Goal: Task Accomplishment & Management: Complete application form

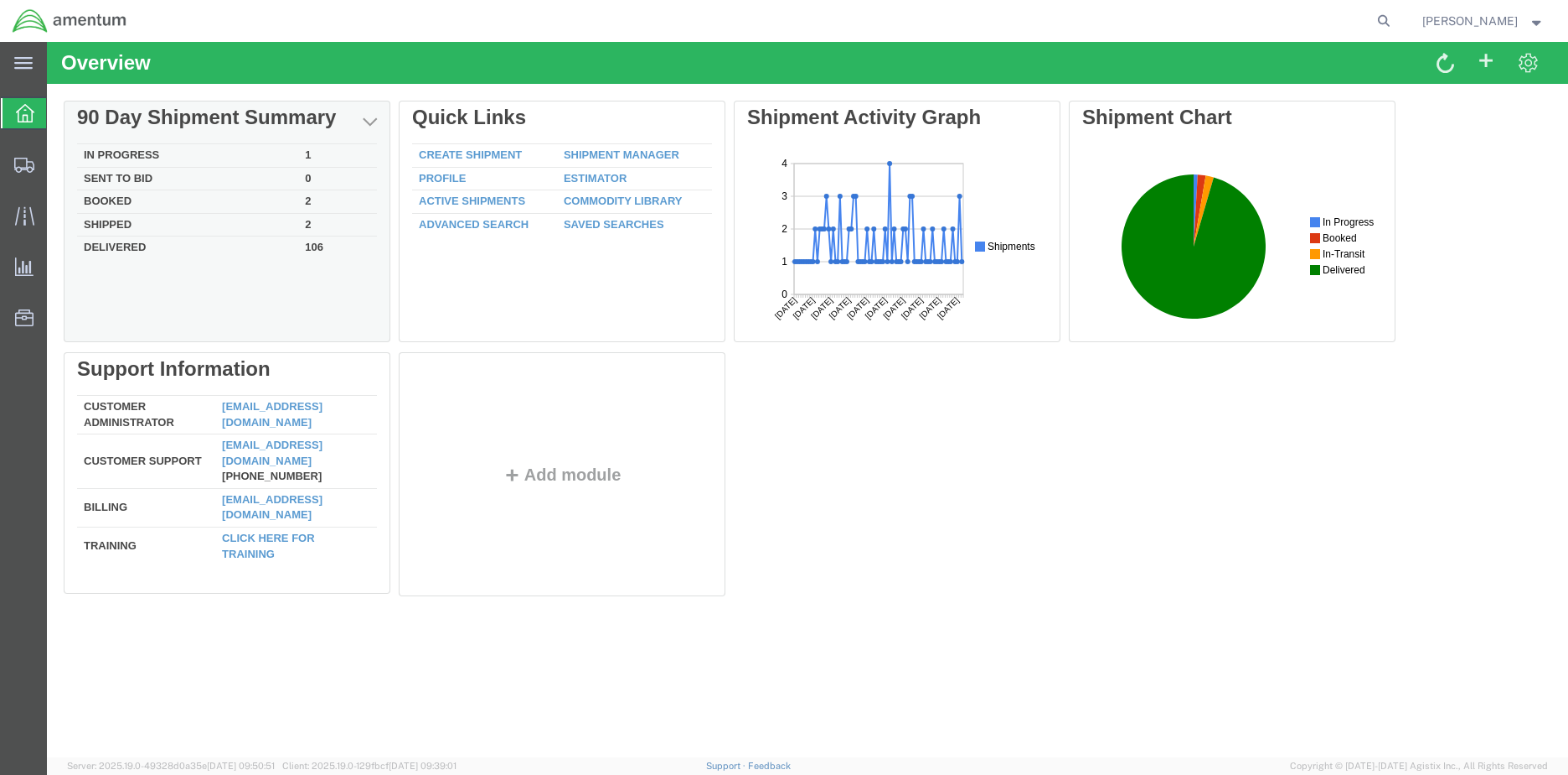
click at [152, 152] on td "In Progress" at bounding box center [188, 156] width 221 height 24
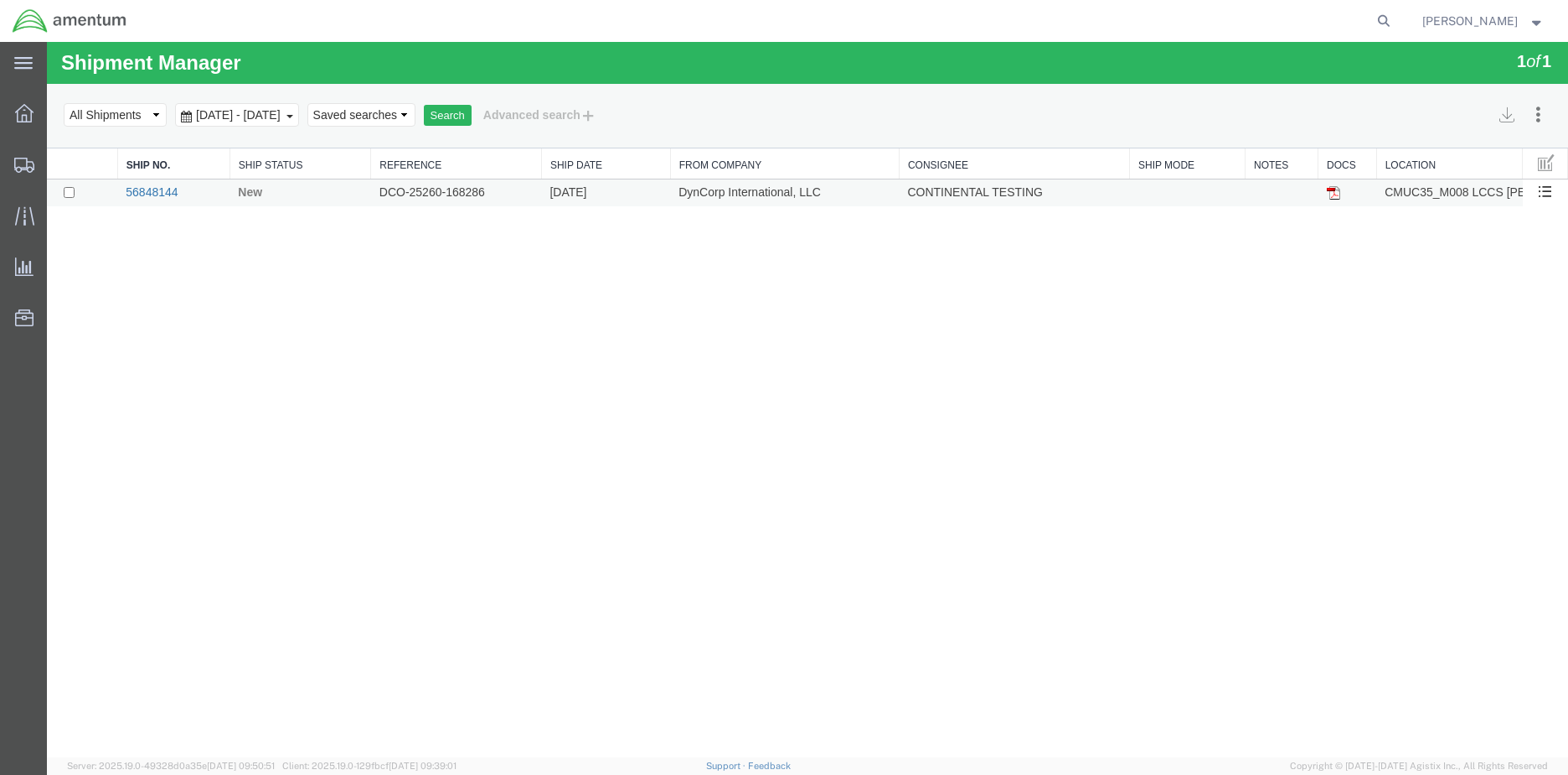
click at [134, 190] on link "56848144" at bounding box center [151, 191] width 52 height 13
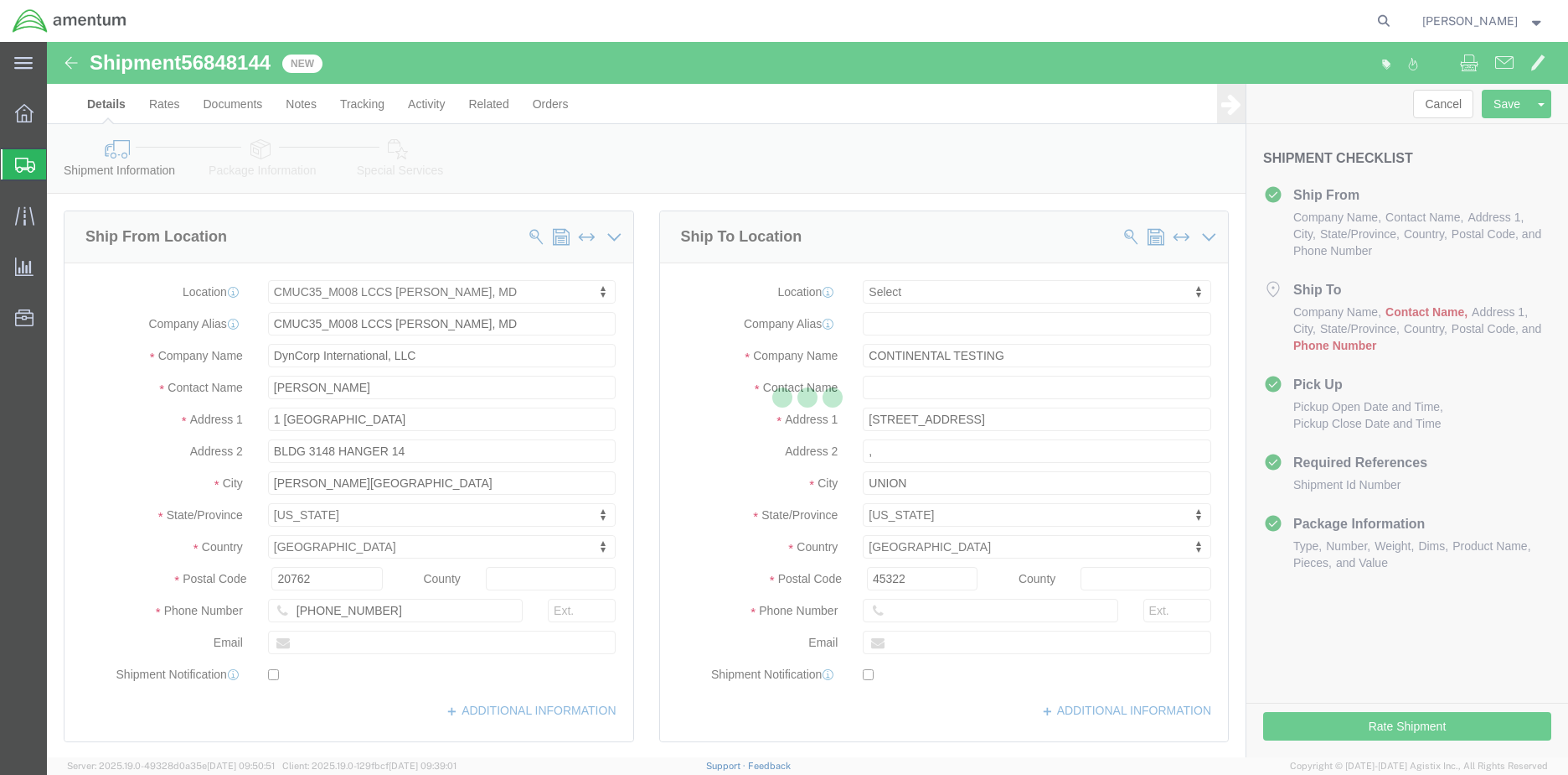
select select "42655"
select select
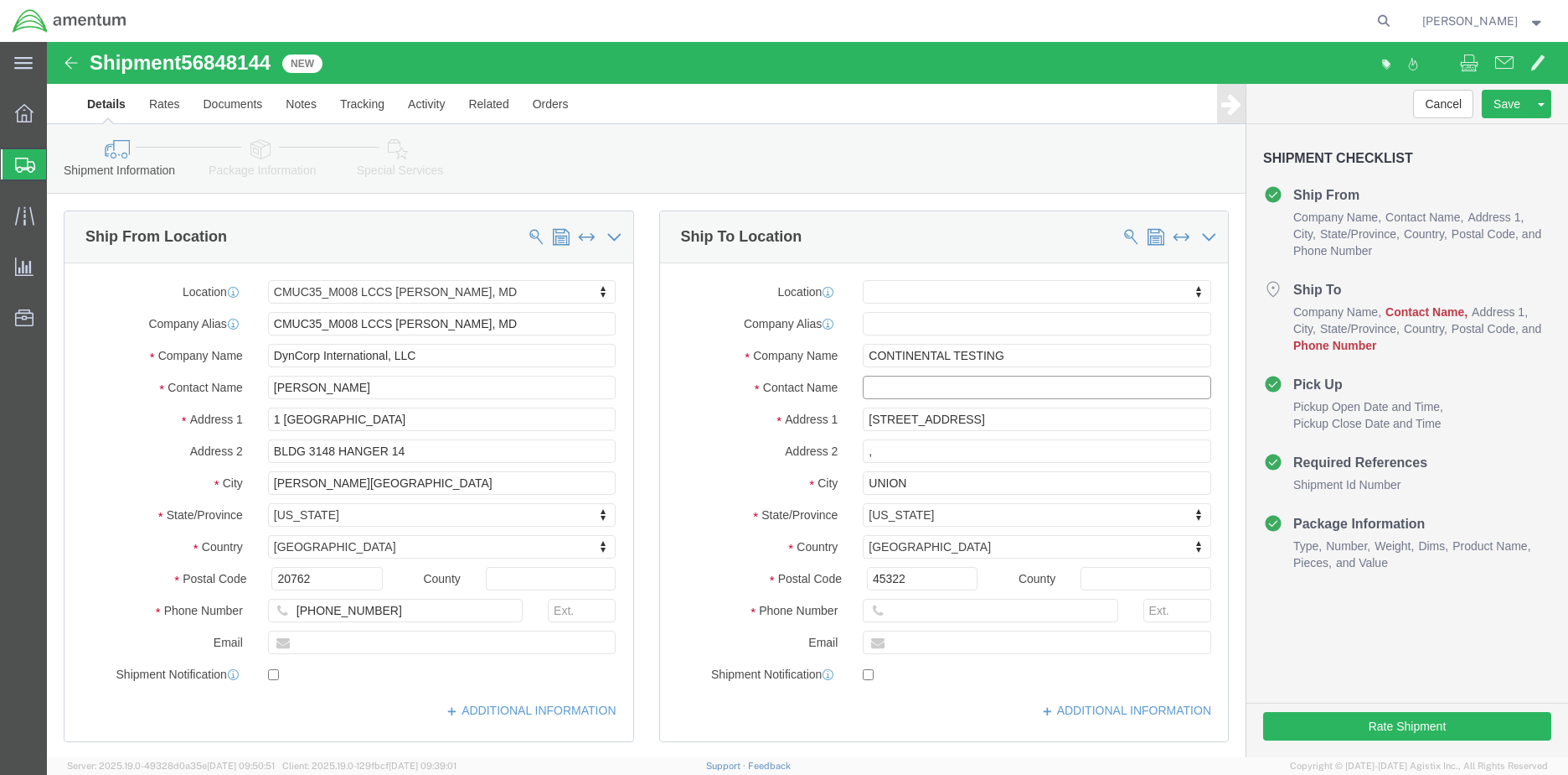
click input "text"
type input "[PERSON_NAME]"
click input "text"
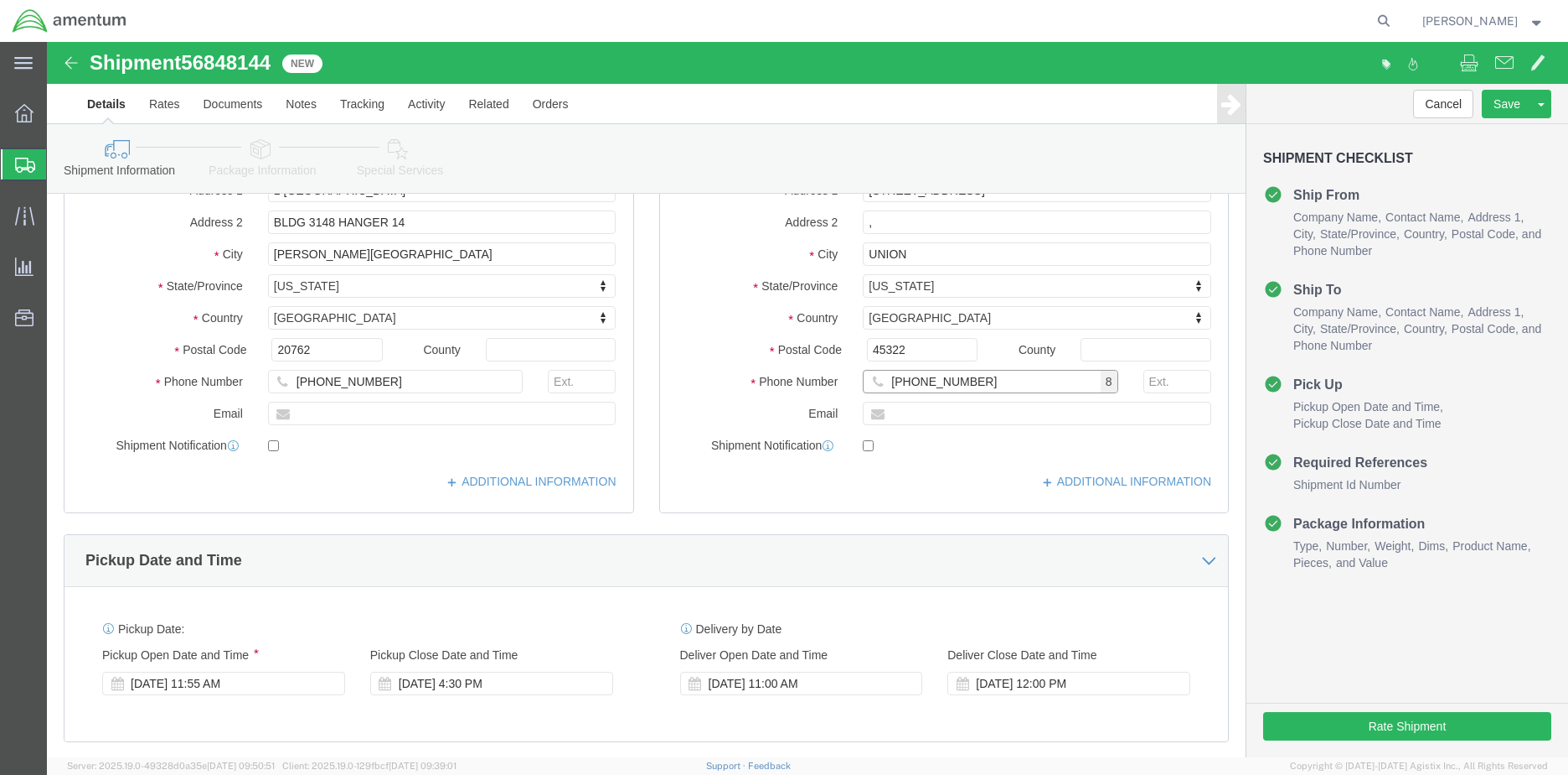
scroll to position [252, 0]
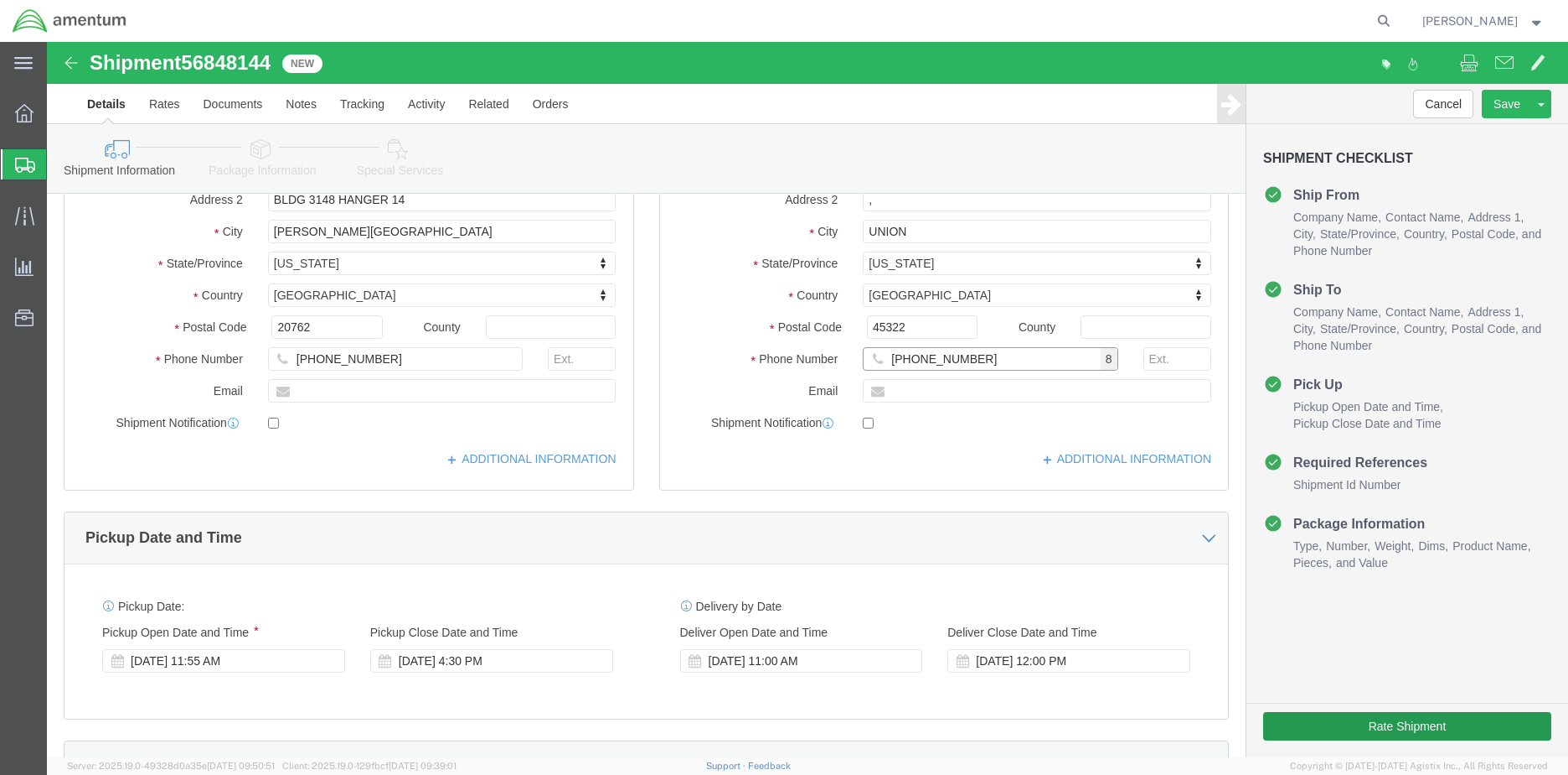
type input "[PHONE_NUMBER]"
click button "Rate Shipment"
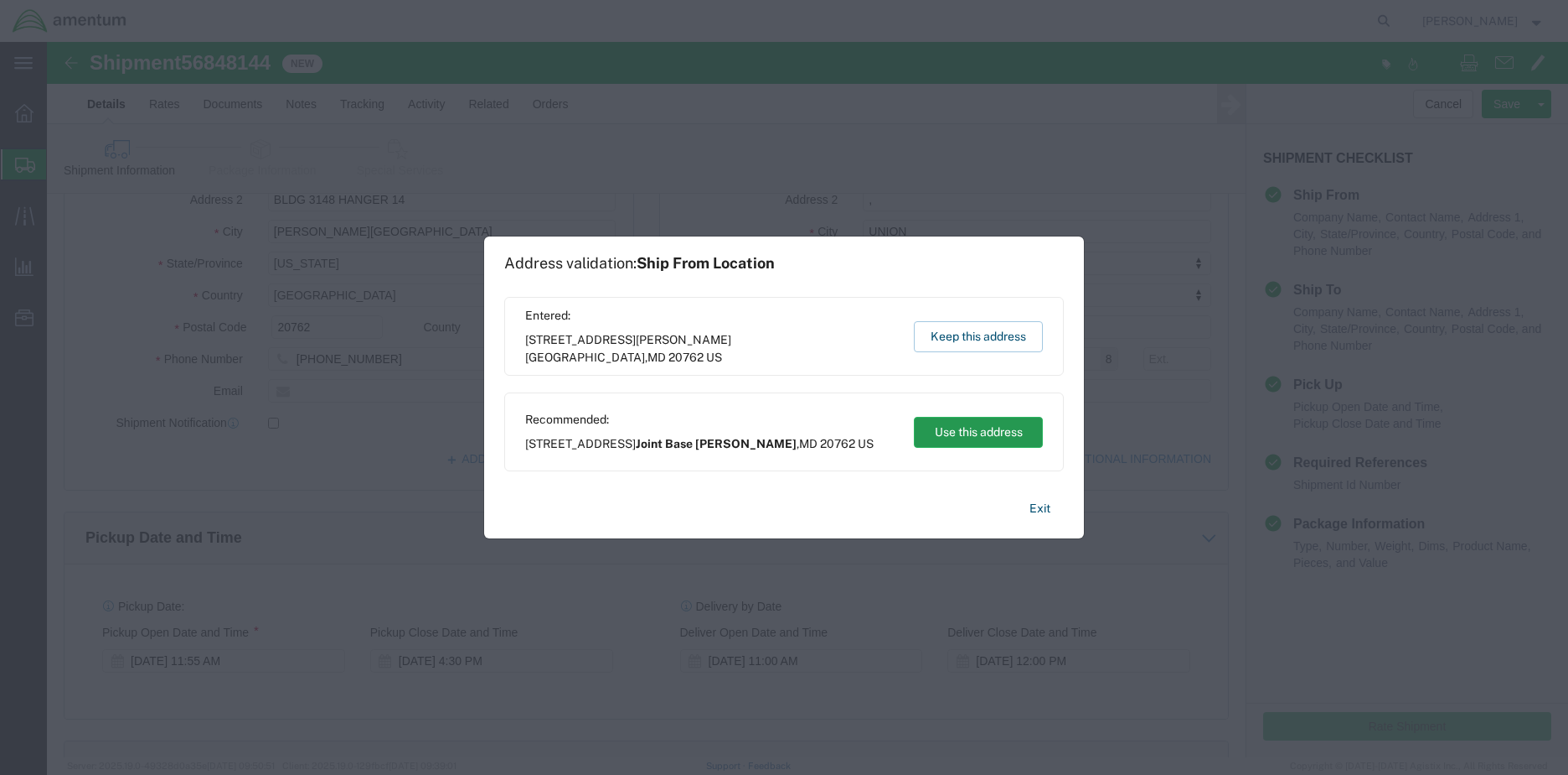
click at [1004, 427] on button "Use this address" at bounding box center [978, 432] width 129 height 31
type input "Joint Base [PERSON_NAME]"
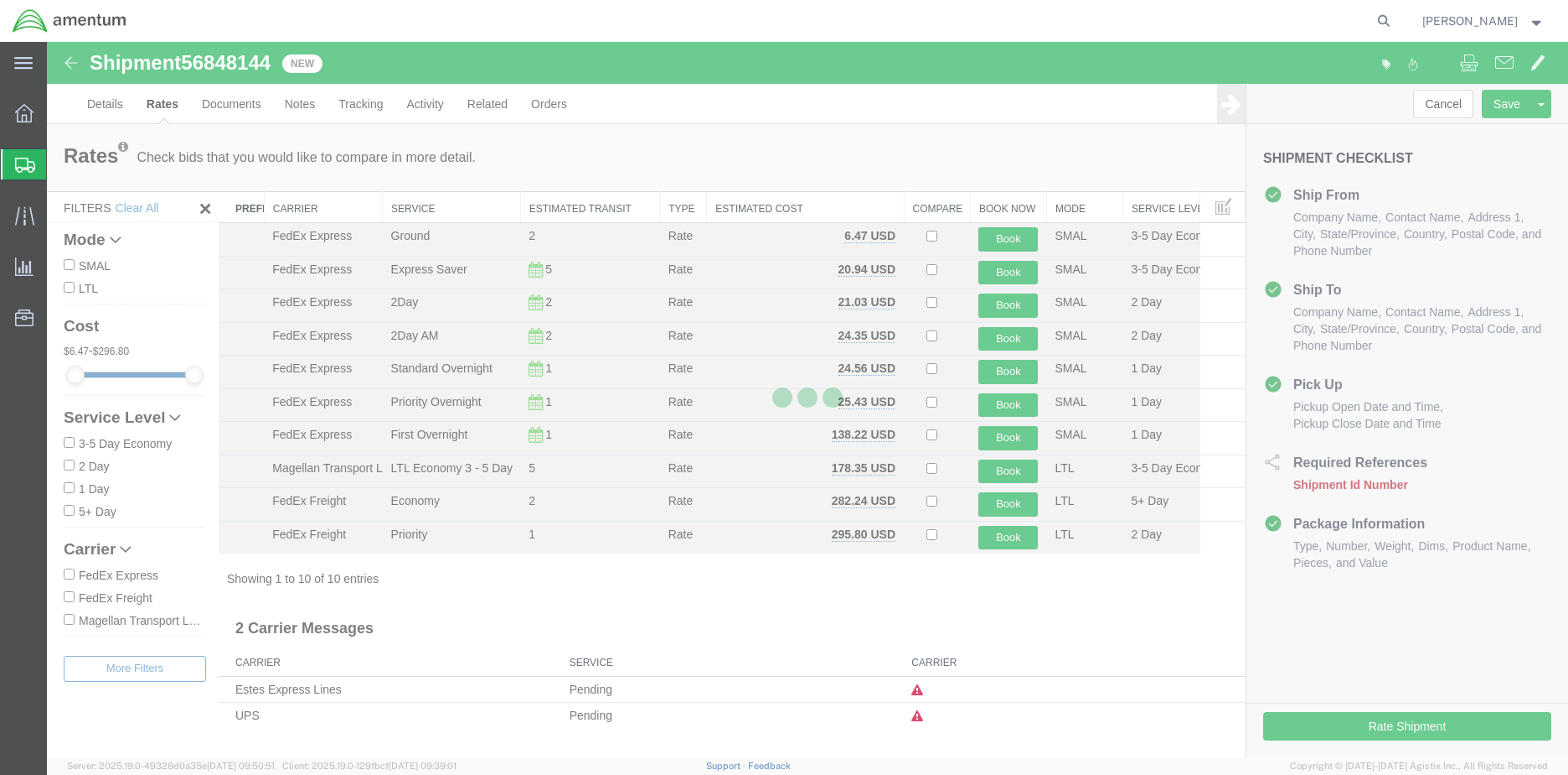
scroll to position [0, 0]
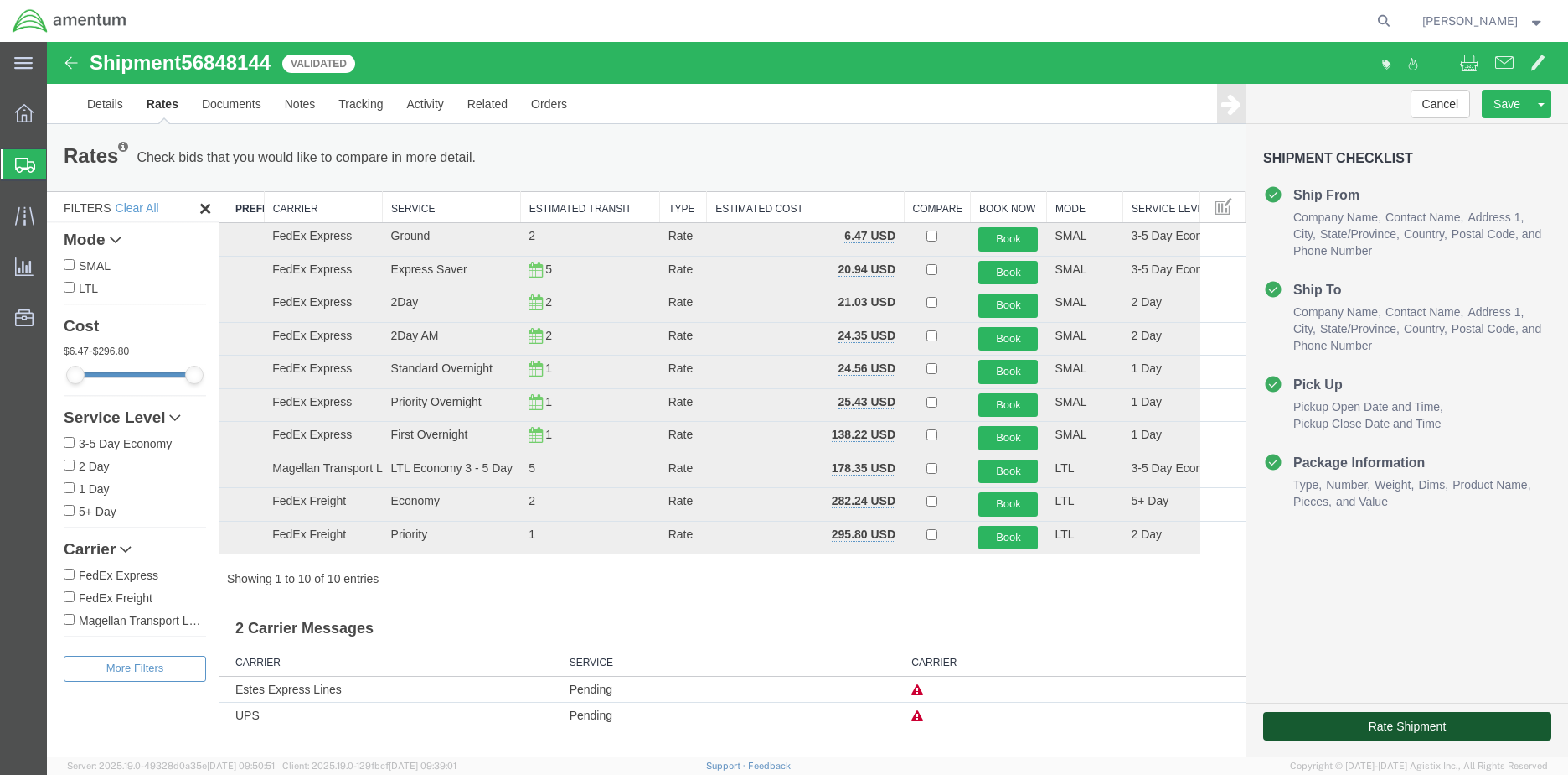
click at [1388, 719] on button "Rate Shipment" at bounding box center [1408, 725] width 288 height 29
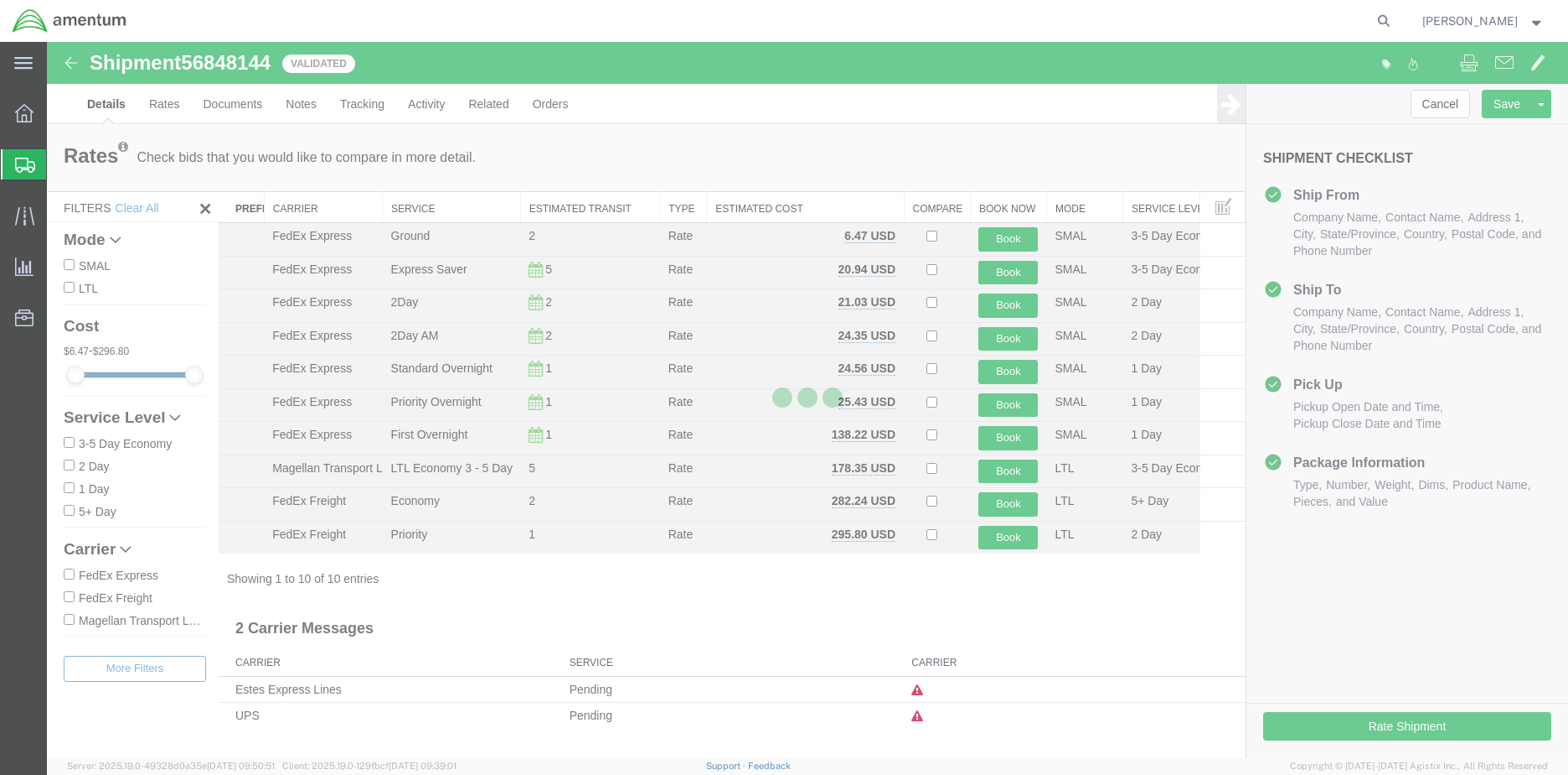
select select "42655"
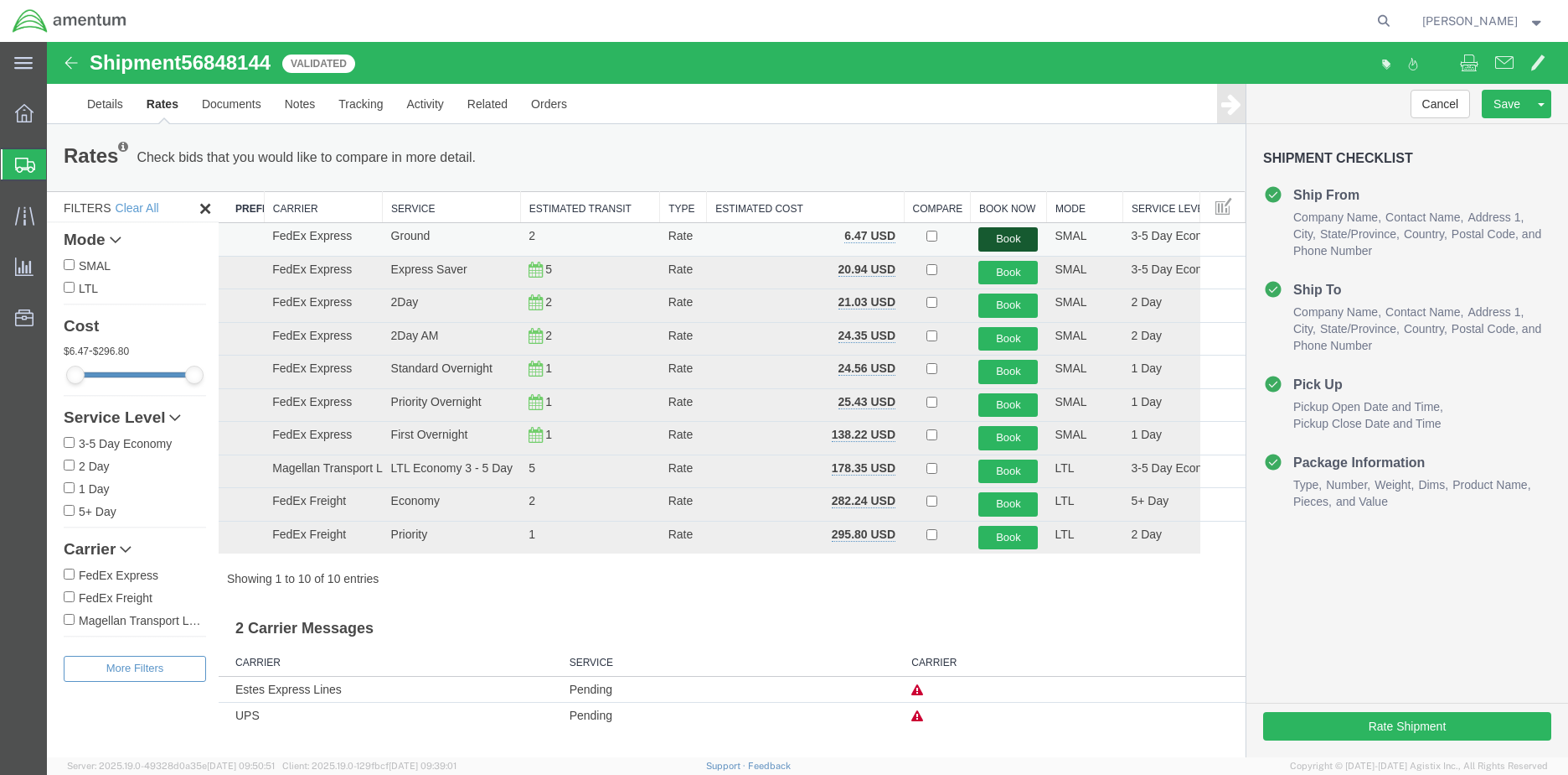
click at [1004, 239] on button "Book" at bounding box center [1008, 239] width 60 height 24
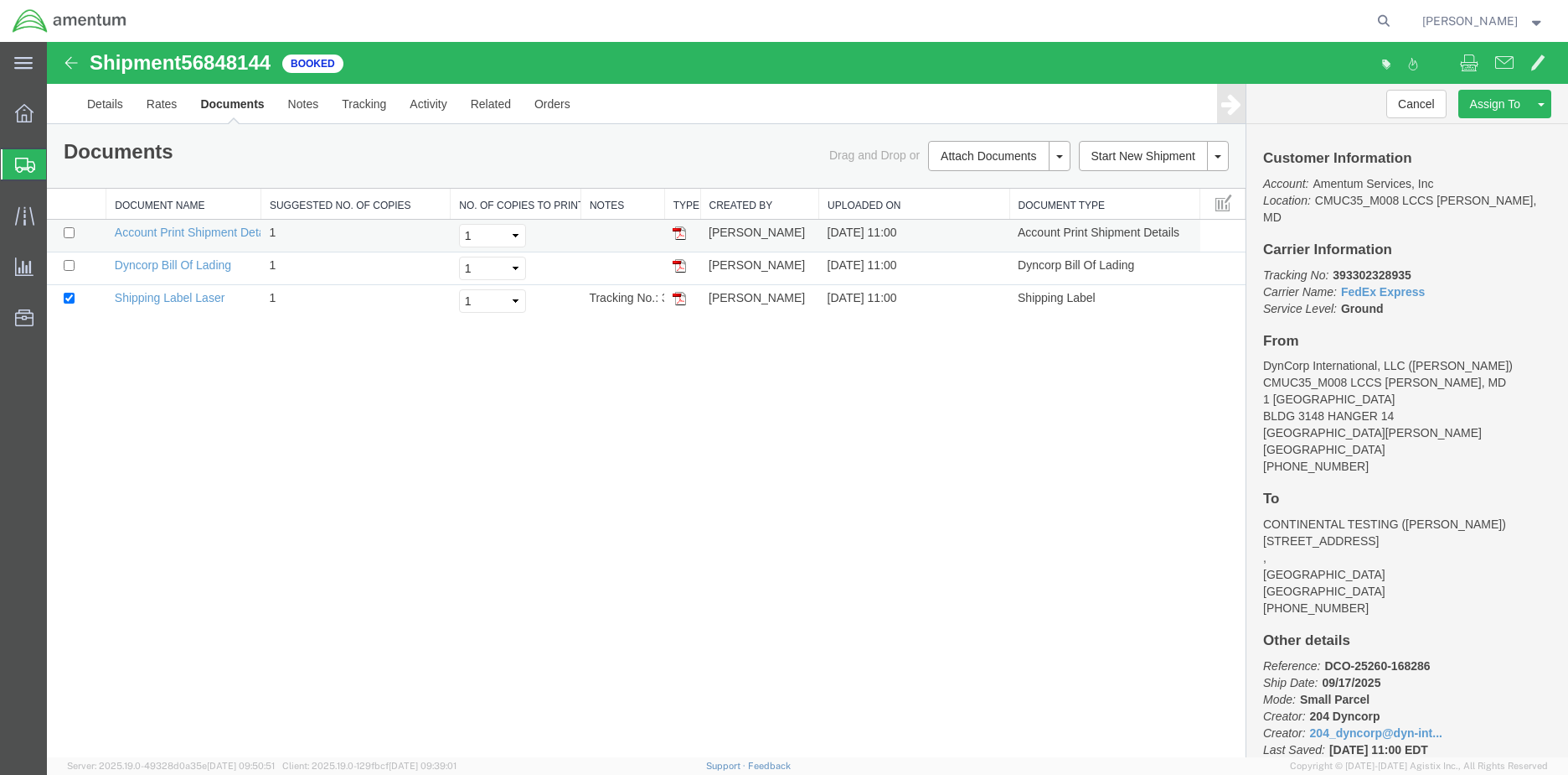
click at [674, 232] on img at bounding box center [679, 233] width 13 height 13
click at [64, 295] on input "checkbox" at bounding box center [69, 297] width 11 height 11
checkbox input "false"
click at [673, 268] on img at bounding box center [679, 265] width 13 height 13
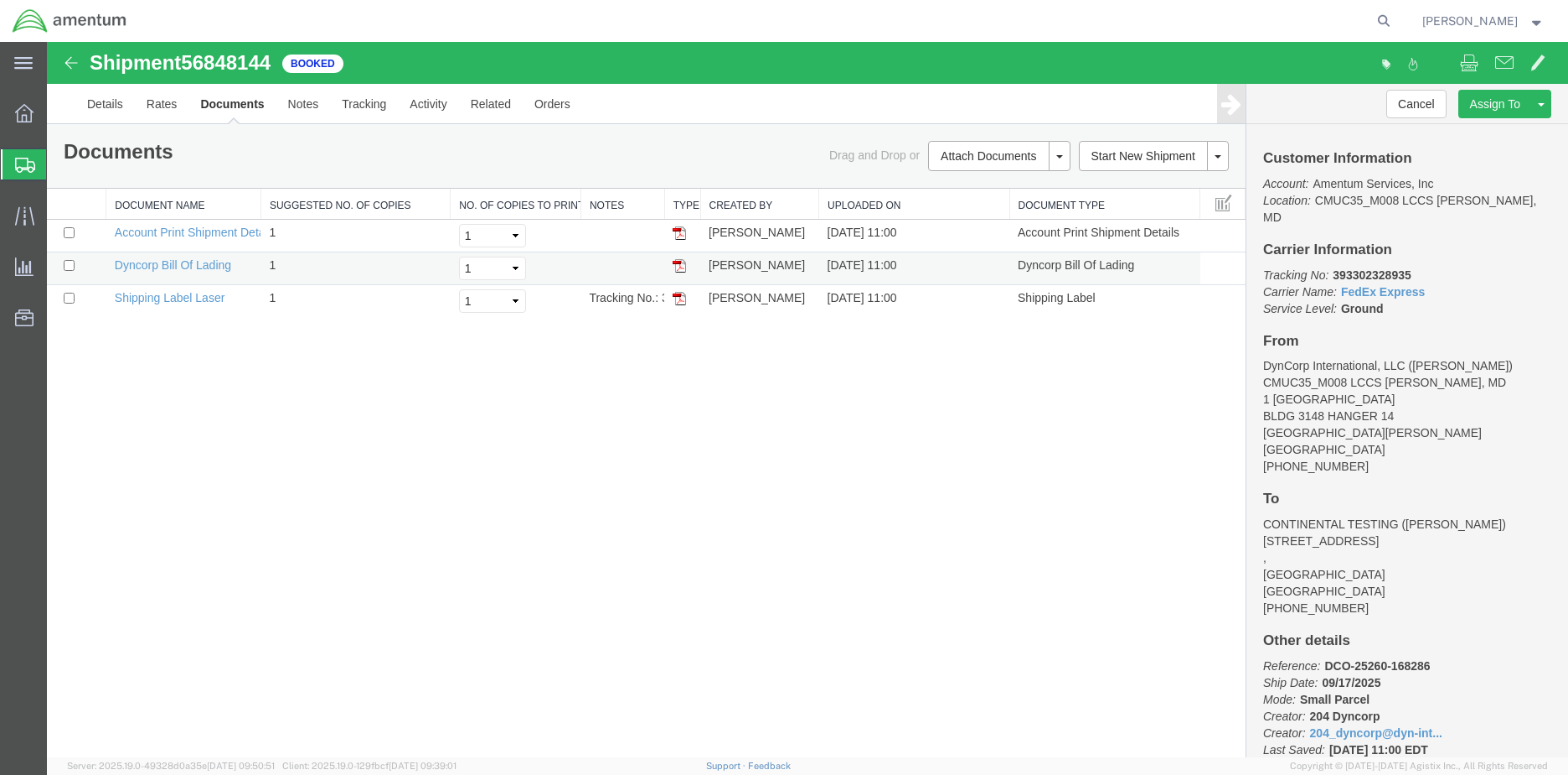
click at [673, 268] on img at bounding box center [679, 265] width 13 height 13
click at [680, 296] on img at bounding box center [679, 297] width 13 height 13
click at [679, 296] on img at bounding box center [679, 297] width 13 height 13
